Goal: Information Seeking & Learning: Learn about a topic

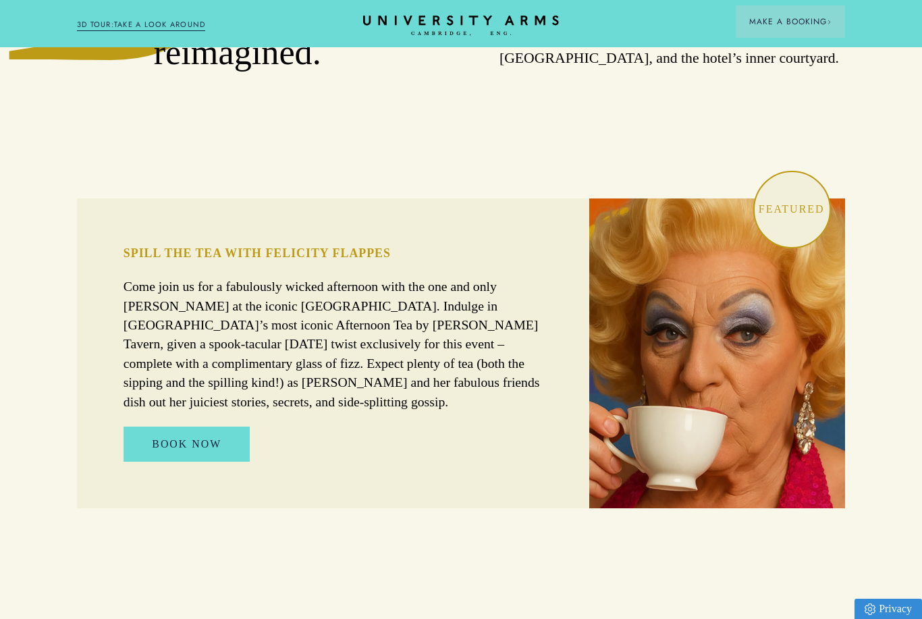
scroll to position [880, 0]
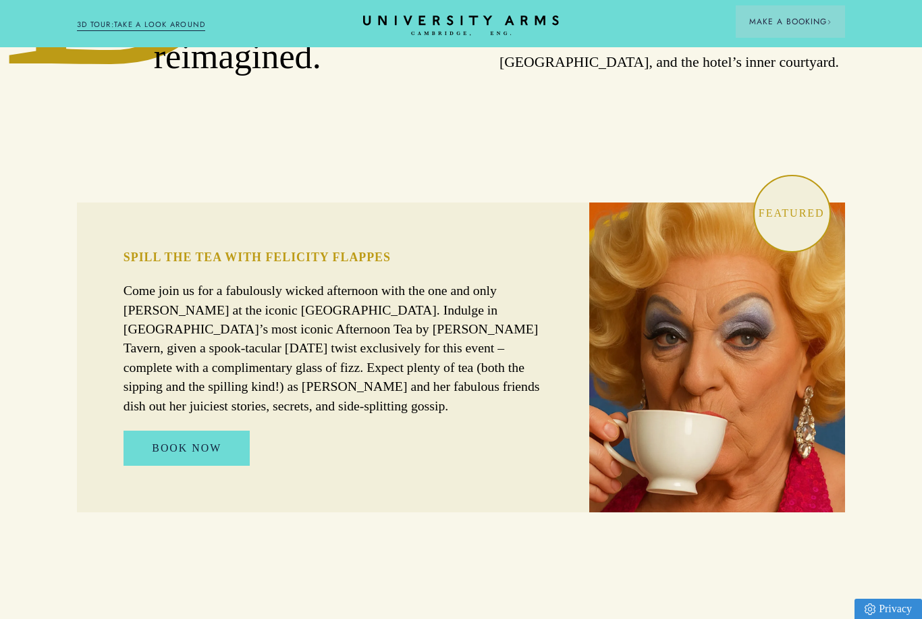
click at [213, 465] on link "BOOK NOW" at bounding box center [187, 448] width 126 height 34
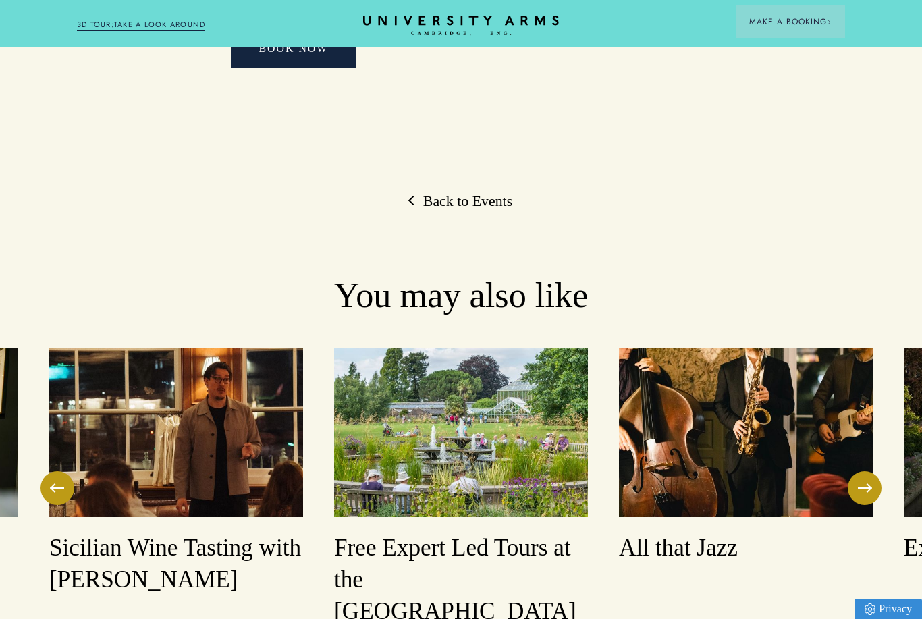
scroll to position [1539, 0]
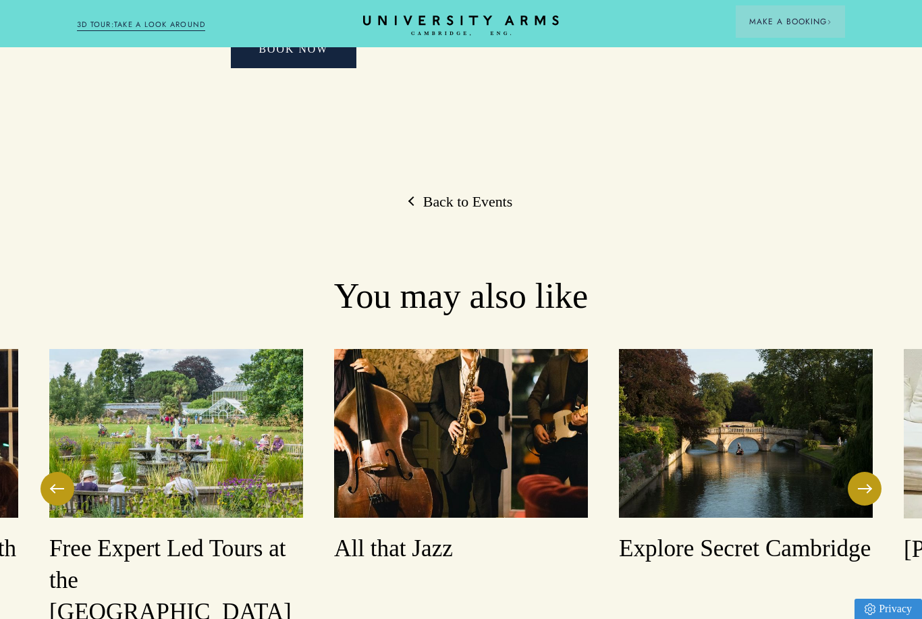
click at [695, 533] on h3 "Explore Secret Cambridge" at bounding box center [746, 549] width 254 height 32
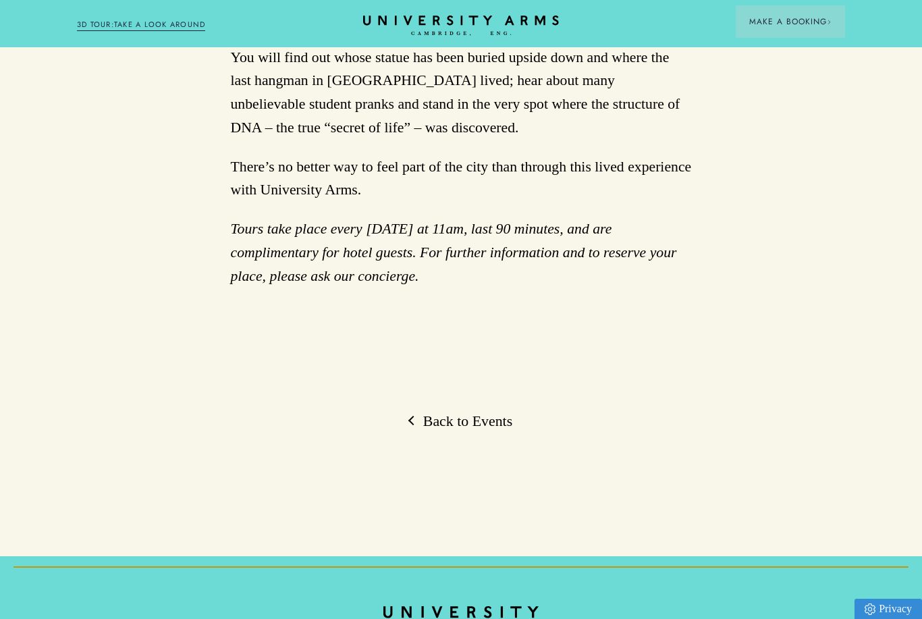
scroll to position [909, 0]
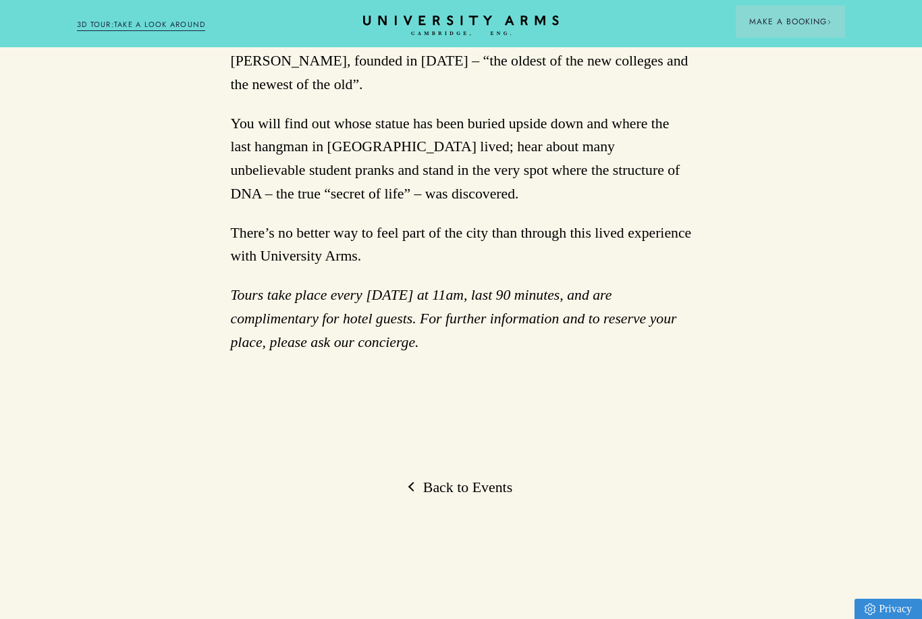
click at [508, 478] on link "Back to Events" at bounding box center [461, 488] width 103 height 20
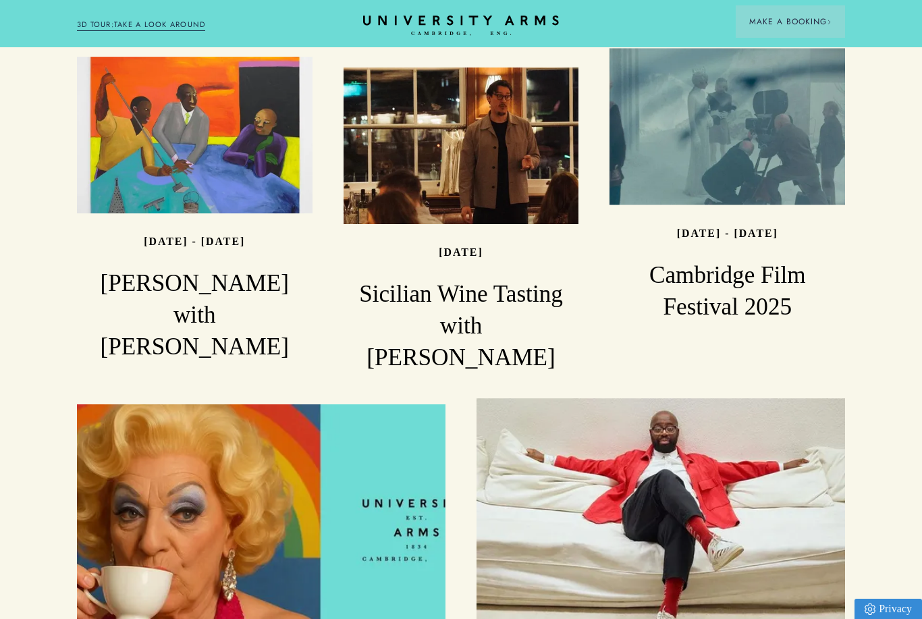
scroll to position [1765, 0]
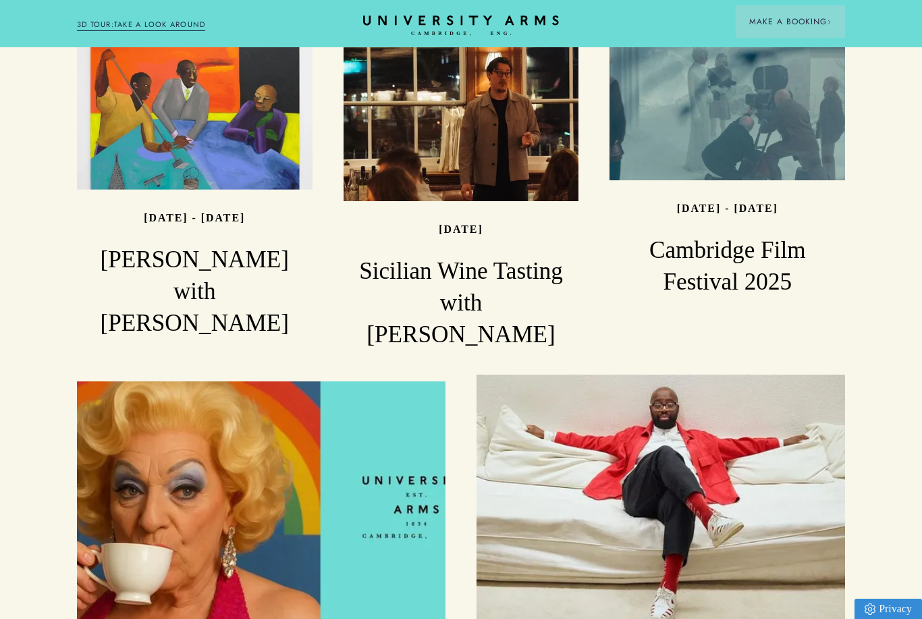
click at [747, 235] on h3 "Cambridge Film Festival 2025" at bounding box center [728, 266] width 236 height 63
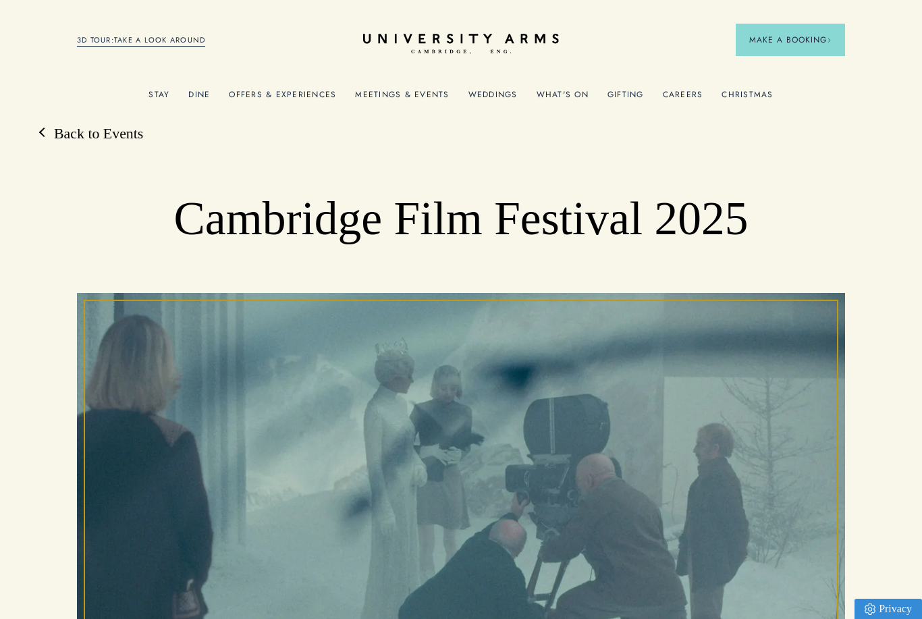
click at [802, 1] on header "Stay Suites Superior Rooms Classic Rooms Cosy Rooms Dine Restaurant Bar Afterno…" at bounding box center [461, 37] width 922 height 74
